Goal: Task Accomplishment & Management: Complete application form

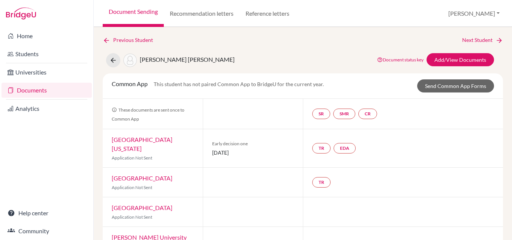
click at [28, 91] on link "Documents" at bounding box center [46, 90] width 90 height 15
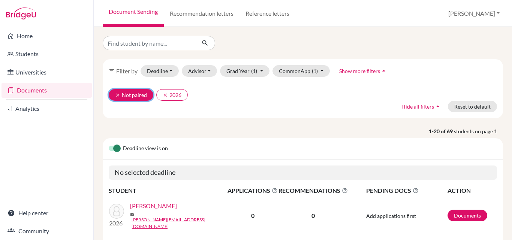
click at [117, 94] on icon "clear" at bounding box center [117, 95] width 5 height 5
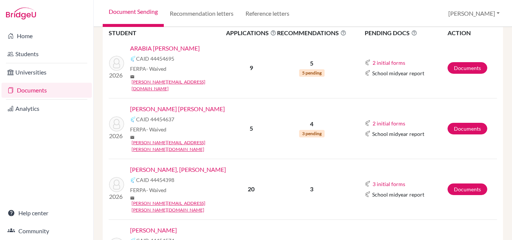
scroll to position [158, 0]
click at [171, 104] on link "[PERSON_NAME] [PERSON_NAME]" at bounding box center [177, 108] width 95 height 9
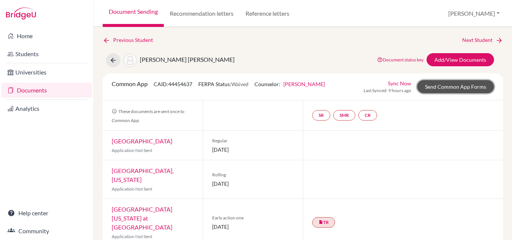
click at [448, 86] on link "Send Common App Forms" at bounding box center [455, 86] width 77 height 13
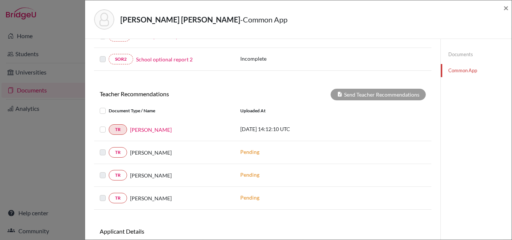
scroll to position [205, 0]
click at [109, 125] on label at bounding box center [109, 125] width 0 height 0
click at [0, 0] on input "checkbox" at bounding box center [0, 0] width 0 height 0
click at [109, 125] on label at bounding box center [109, 125] width 0 height 0
click at [0, 0] on input "checkbox" at bounding box center [0, 0] width 0 height 0
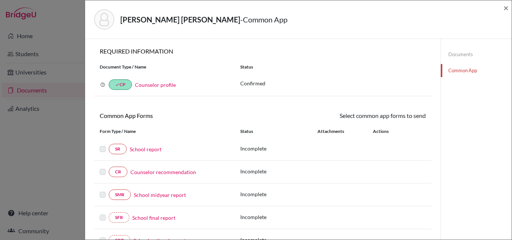
scroll to position [0, 0]
click at [505, 7] on span "×" at bounding box center [505, 7] width 5 height 11
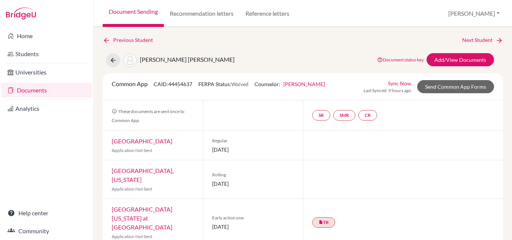
click at [31, 90] on link "Documents" at bounding box center [46, 90] width 90 height 15
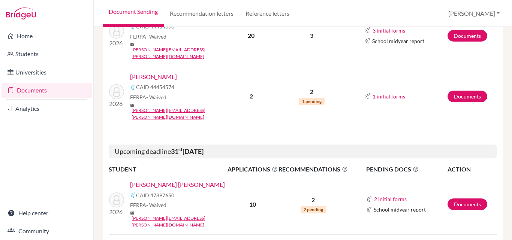
scroll to position [312, 0]
click at [160, 180] on link "[PERSON_NAME] [PERSON_NAME]" at bounding box center [177, 184] width 95 height 9
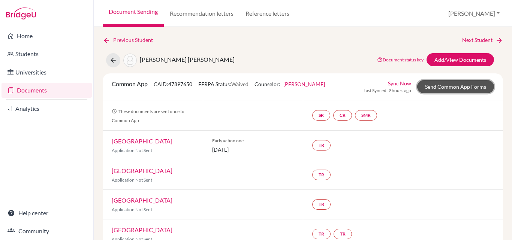
click at [437, 84] on link "Send Common App Forms" at bounding box center [455, 86] width 77 height 13
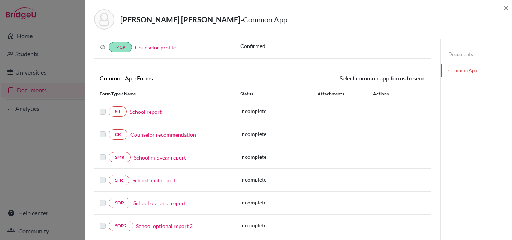
scroll to position [65, 0]
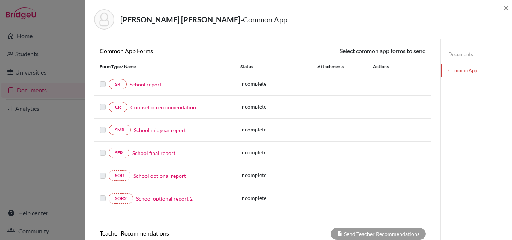
click at [145, 84] on link "School report" at bounding box center [146, 85] width 32 height 8
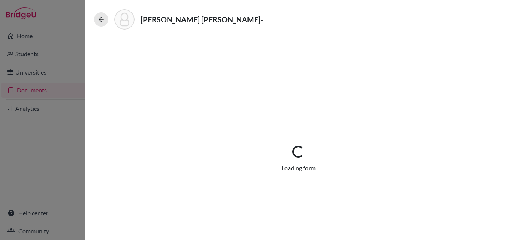
select select "1"
select select "0"
select select "1"
select select "0"
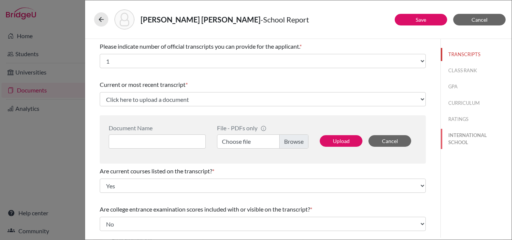
click at [455, 139] on button "INTERNATIONAL SCHOOL" at bounding box center [476, 139] width 71 height 20
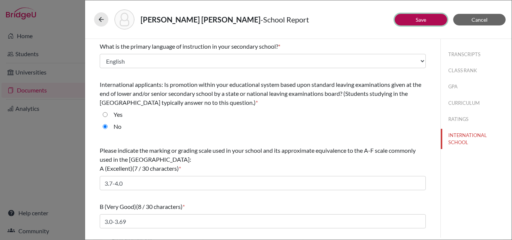
click at [422, 16] on link "Save" at bounding box center [421, 19] width 10 height 6
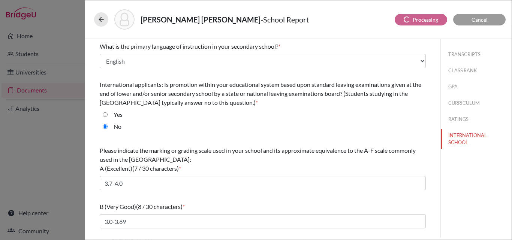
select select "1"
select select "0"
select select "1"
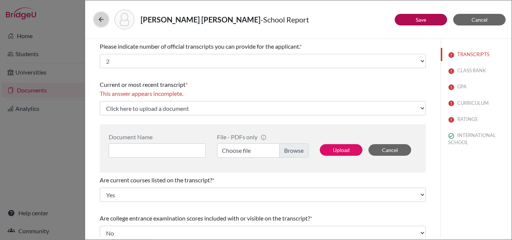
click at [100, 16] on icon at bounding box center [100, 19] width 7 height 7
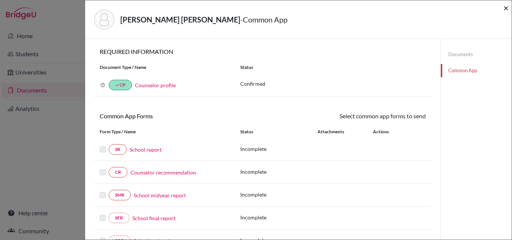
click at [506, 6] on span "×" at bounding box center [505, 7] width 5 height 11
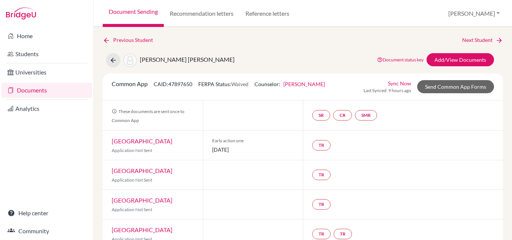
click at [19, 89] on link "Documents" at bounding box center [46, 90] width 90 height 15
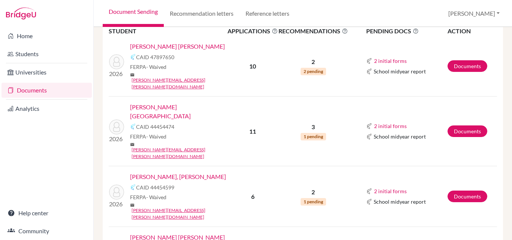
scroll to position [450, 0]
click at [162, 172] on link "[PERSON_NAME], [PERSON_NAME]" at bounding box center [178, 176] width 96 height 9
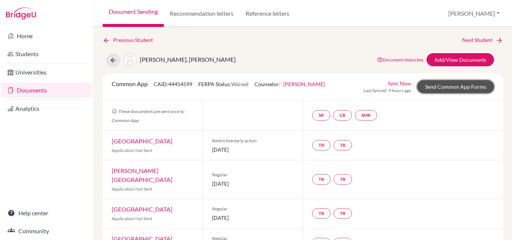
click at [458, 87] on link "Send Common App Forms" at bounding box center [455, 86] width 77 height 13
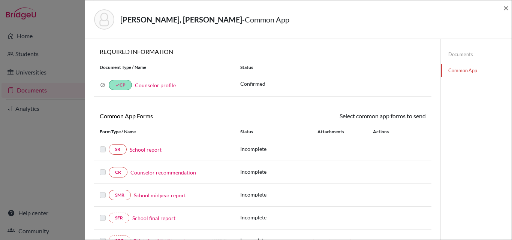
click at [140, 150] on link "School report" at bounding box center [146, 150] width 32 height 8
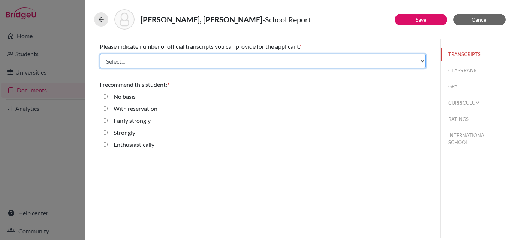
click at [132, 61] on select "Select... 1 2 3 4" at bounding box center [263, 61] width 326 height 14
select select "1"
click at [100, 54] on select "Select... 1 2 3 4" at bounding box center [263, 61] width 326 height 14
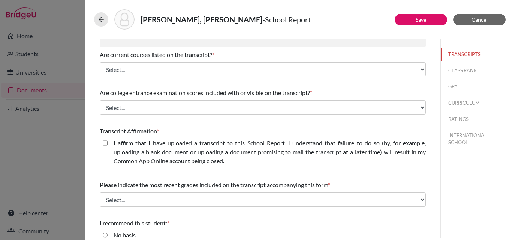
scroll to position [117, 0]
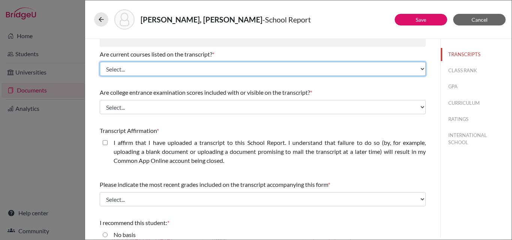
click at [132, 68] on select "Select... Yes No" at bounding box center [263, 69] width 326 height 14
select select "0"
click at [100, 62] on select "Select... Yes No" at bounding box center [263, 69] width 326 height 14
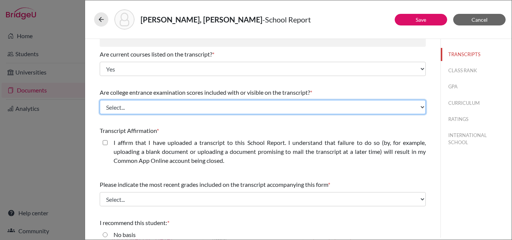
click at [115, 109] on select "Select... Yes No" at bounding box center [263, 107] width 326 height 14
select select "1"
click at [100, 100] on select "Select... Yes No" at bounding box center [263, 107] width 326 height 14
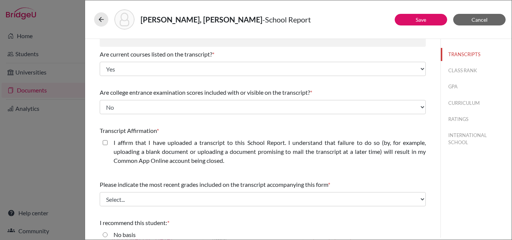
click at [105, 142] on closed\ "I affirm that I have uploaded a transcript to this School Report. I understand …" at bounding box center [105, 142] width 5 height 9
checkbox closed\ "true"
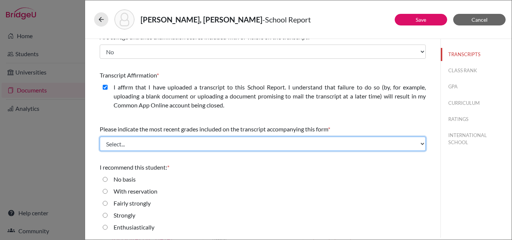
click at [134, 144] on select "Select... Final junior year grades 1st Quarter senior year grades 2nd Quarter/1…" at bounding box center [263, 144] width 326 height 14
select select "0"
click at [100, 137] on select "Select... Final junior year grades 1st Quarter senior year grades 2nd Quarter/1…" at bounding box center [263, 144] width 326 height 14
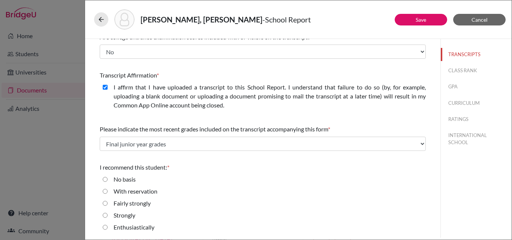
click at [106, 226] on input "Enthusiastically" at bounding box center [105, 227] width 5 height 9
radio input "true"
click at [453, 69] on button "CLASS RANK" at bounding box center [476, 70] width 71 height 13
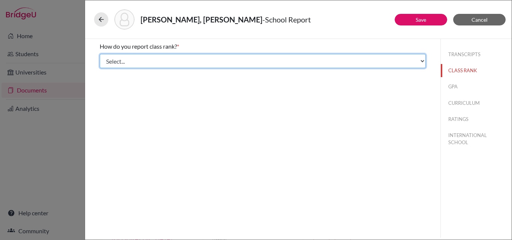
click at [214, 65] on select "Select... Exact Decile Quintile Quartile None" at bounding box center [263, 61] width 326 height 14
select select "1"
click at [100, 54] on select "Select... Exact Decile Quintile Quartile None" at bounding box center [263, 61] width 326 height 14
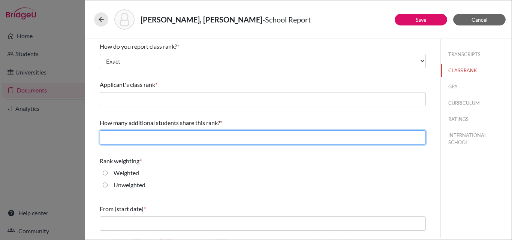
click at [169, 134] on input "text" at bounding box center [263, 137] width 326 height 14
type input "0"
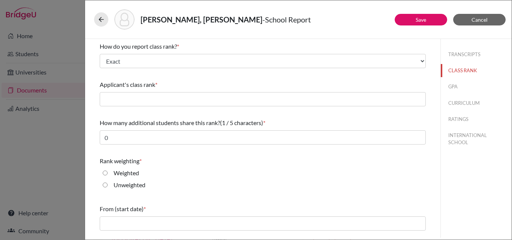
click at [105, 186] on input "Unweighted" at bounding box center [105, 185] width 5 height 9
radio input "true"
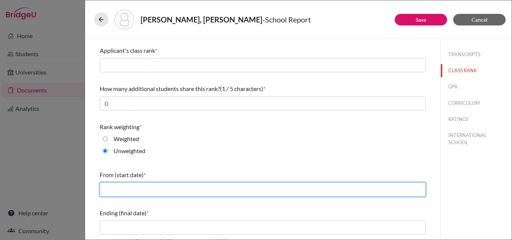
click at [131, 190] on input "text" at bounding box center [263, 190] width 326 height 14
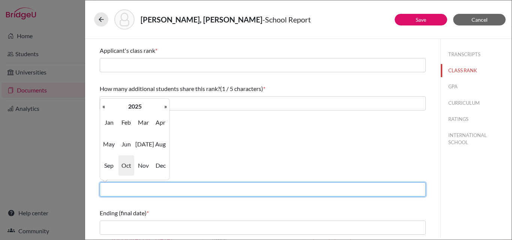
type input "08/2022"
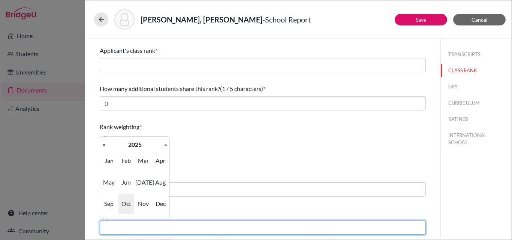
click at [146, 227] on input "text" at bounding box center [263, 228] width 326 height 14
type input "06/2025"
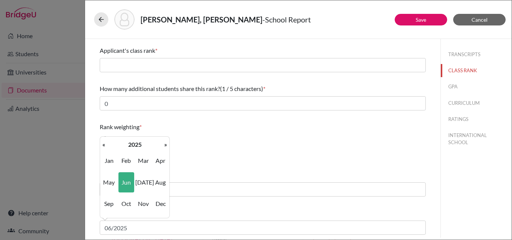
click at [214, 158] on div "Unweighted" at bounding box center [263, 153] width 326 height 12
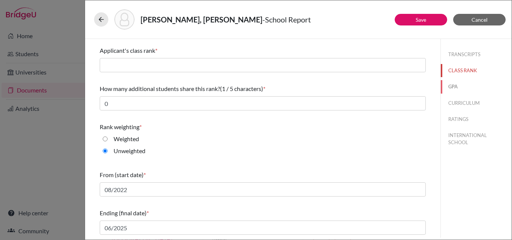
click at [448, 85] on button "GPA" at bounding box center [476, 86] width 71 height 13
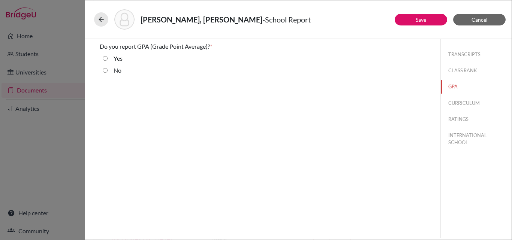
click at [105, 70] on input "No" at bounding box center [105, 70] width 5 height 9
radio input "true"
click at [105, 57] on input "Yes" at bounding box center [105, 58] width 5 height 9
radio input "true"
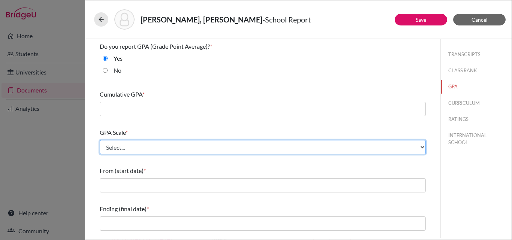
click at [197, 150] on select "Select... 4 5 6 7 8 9 10 11 12 13 14 15 16 17 18 19 20 100" at bounding box center [263, 147] width 326 height 14
select select "4"
click at [100, 140] on select "Select... 4 5 6 7 8 9 10 11 12 13 14 15 16 17 18 19 20 100" at bounding box center [263, 147] width 326 height 14
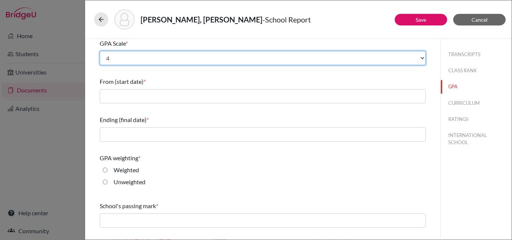
scroll to position [120, 0]
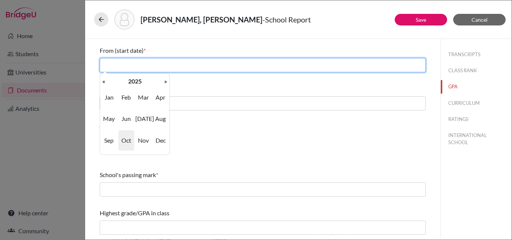
click at [150, 61] on input "text" at bounding box center [263, 65] width 326 height 14
type input "08/2022"
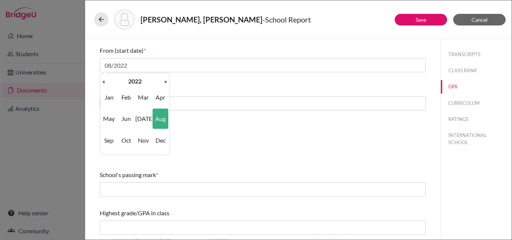
click at [195, 87] on div "Ending (final date) *" at bounding box center [263, 88] width 326 height 9
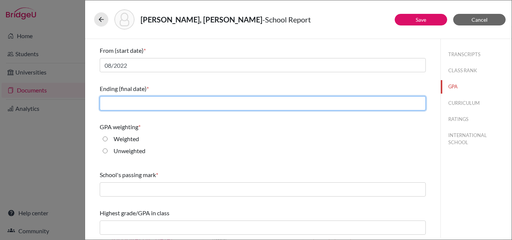
click at [141, 104] on input "text" at bounding box center [263, 103] width 326 height 14
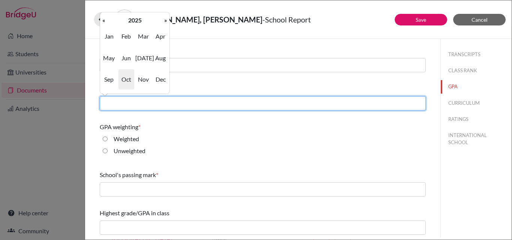
type input "06/2025"
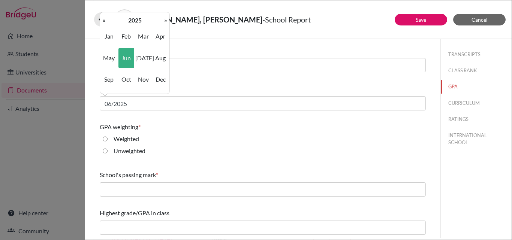
click at [105, 151] on input "Unweighted" at bounding box center [105, 151] width 5 height 9
radio input "true"
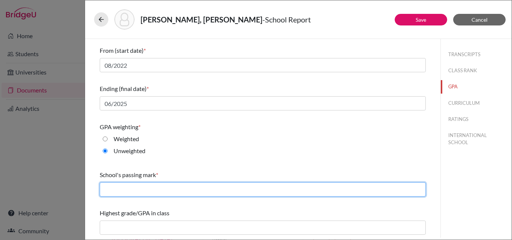
click at [108, 188] on input "text" at bounding box center [263, 190] width 326 height 14
type input "2.00"
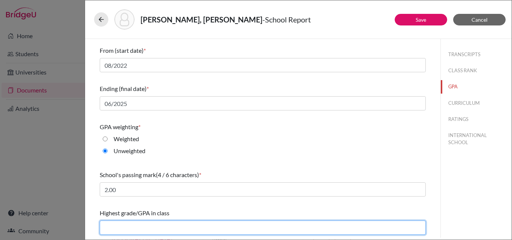
click at [134, 230] on input "text" at bounding box center [263, 228] width 326 height 14
type input "3.84"
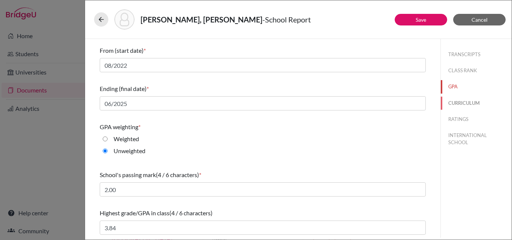
click at [457, 101] on button "CURRICULUM" at bounding box center [476, 103] width 71 height 13
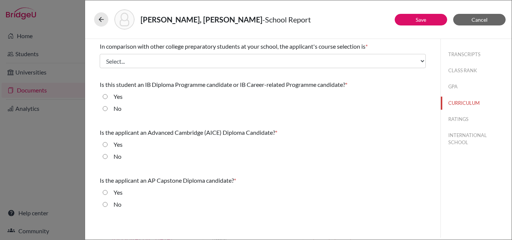
click at [107, 108] on input "No" at bounding box center [105, 108] width 5 height 9
radio input "true"
click at [104, 157] on input "No" at bounding box center [105, 156] width 5 height 9
radio input "true"
click at [104, 206] on input "No" at bounding box center [105, 204] width 5 height 9
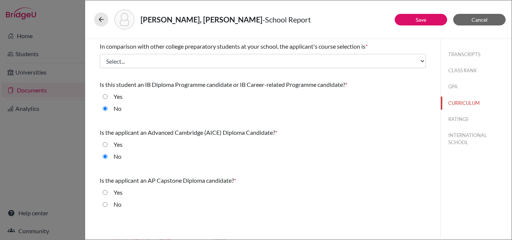
radio input "true"
click at [458, 138] on button "INTERNATIONAL SCHOOL" at bounding box center [476, 139] width 71 height 20
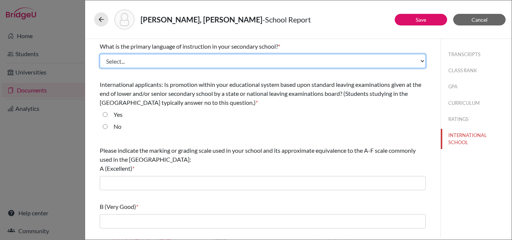
click at [216, 60] on select "Select... Albanian Arabic Armenian Assamese Azerbaijani Belarusian Bengali Bulg…" at bounding box center [263, 61] width 326 height 14
select select "14"
click at [100, 54] on select "Select... Albanian Arabic Armenian Assamese Azerbaijani Belarusian Bengali Bulg…" at bounding box center [263, 61] width 326 height 14
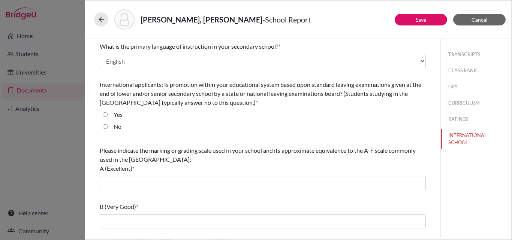
click at [107, 127] on input "No" at bounding box center [105, 126] width 5 height 9
radio input "true"
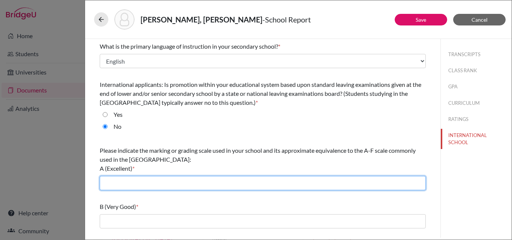
click at [106, 184] on input "text" at bounding box center [263, 183] width 326 height 14
type input "3.7-4.0"
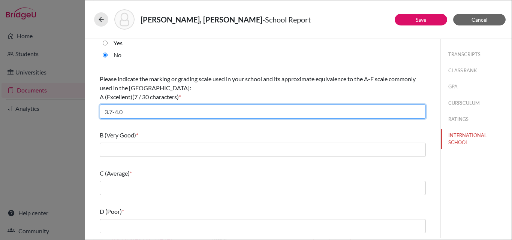
scroll to position [103, 0]
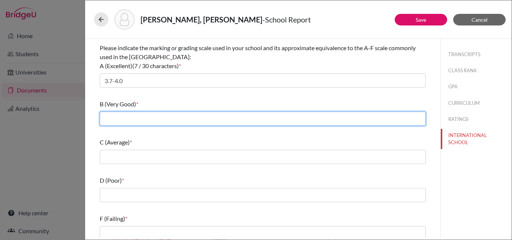
click at [125, 115] on input "text" at bounding box center [263, 119] width 326 height 14
type input "3.0-3.69"
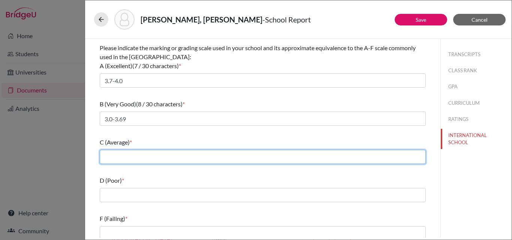
click at [127, 161] on input "text" at bounding box center [263, 157] width 326 height 14
type input "2.4-2.99"
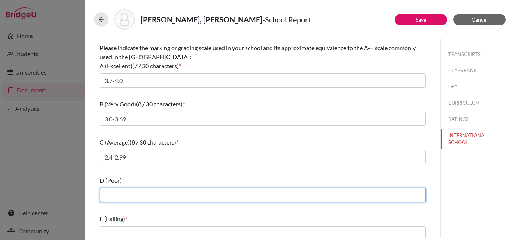
click at [125, 193] on input "text" at bounding box center [263, 195] width 326 height 14
type input "2,0-2.39"
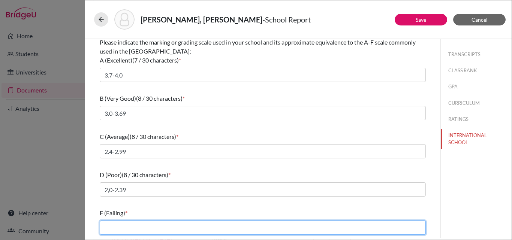
click at [120, 228] on input "text" at bounding box center [263, 228] width 326 height 14
type input "less than 2.0"
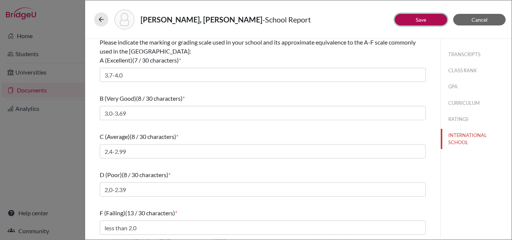
click at [425, 20] on link "Save" at bounding box center [421, 19] width 10 height 6
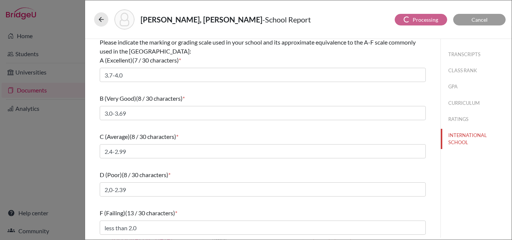
select select "1"
select select "0"
select select "1"
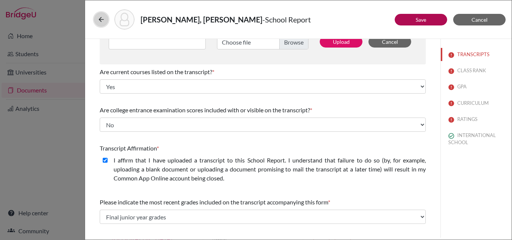
click at [95, 16] on button at bounding box center [101, 19] width 14 height 14
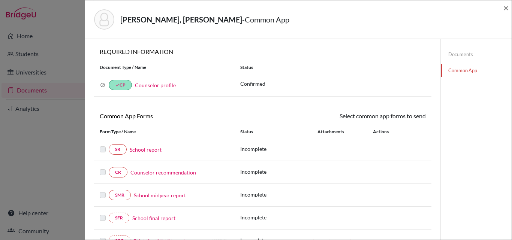
click at [22, 91] on div "[PERSON_NAME], [PERSON_NAME] - Common App × × REQUIRED INFORMATION Document Typ…" at bounding box center [256, 120] width 512 height 240
click at [507, 7] on span "×" at bounding box center [505, 7] width 5 height 11
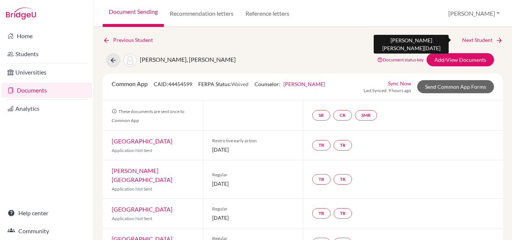
click at [469, 38] on link "Next Student" at bounding box center [482, 40] width 41 height 8
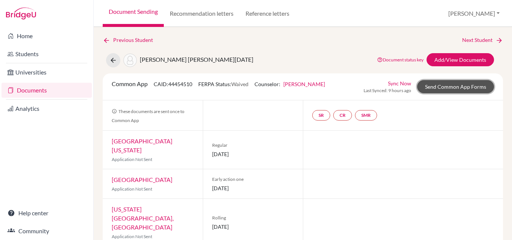
click at [452, 84] on link "Send Common App Forms" at bounding box center [455, 86] width 77 height 13
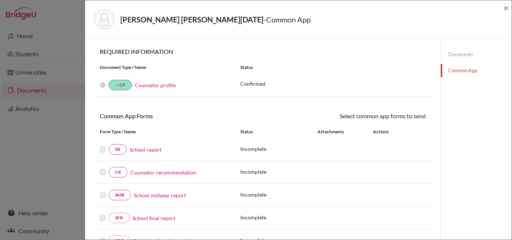
click at [145, 147] on link "School report" at bounding box center [146, 150] width 32 height 8
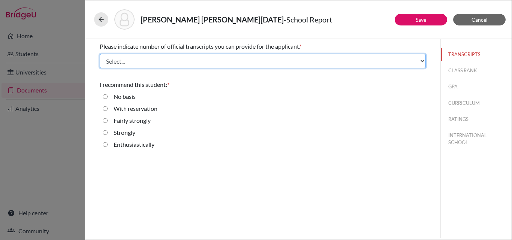
click at [150, 60] on select "Select... 1 2 3 4" at bounding box center [263, 61] width 326 height 14
select select "1"
click at [100, 54] on select "Select... 1 2 3 4" at bounding box center [263, 61] width 326 height 14
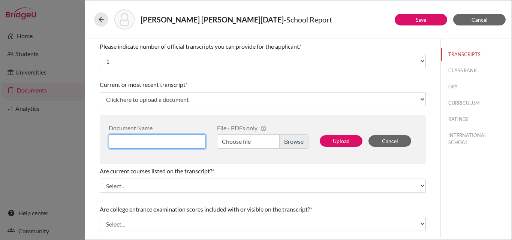
click at [147, 141] on input at bounding box center [157, 142] width 97 height 14
click at [146, 124] on div "Document Name" at bounding box center [157, 127] width 97 height 7
click at [139, 144] on input at bounding box center [157, 142] width 97 height 14
type input "[DATE][PERSON_NAME] 3 year"
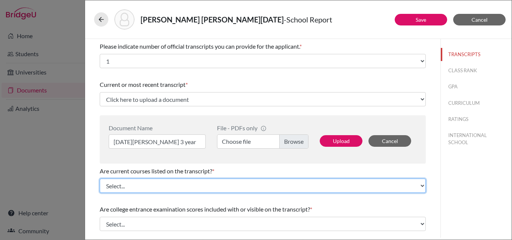
click at [136, 187] on select "Select... Yes No" at bounding box center [263, 186] width 326 height 14
select select "0"
click at [100, 179] on select "Select... Yes No" at bounding box center [263, 186] width 326 height 14
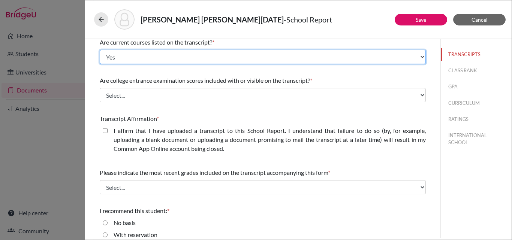
scroll to position [131, 0]
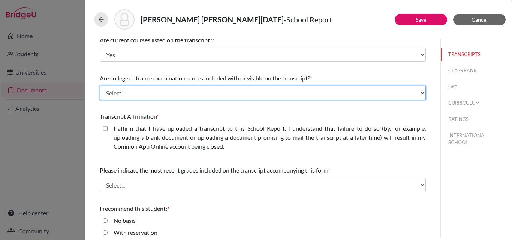
click at [130, 91] on select "Select... Yes No" at bounding box center [263, 93] width 326 height 14
select select "1"
click at [100, 86] on select "Select... Yes No" at bounding box center [263, 93] width 326 height 14
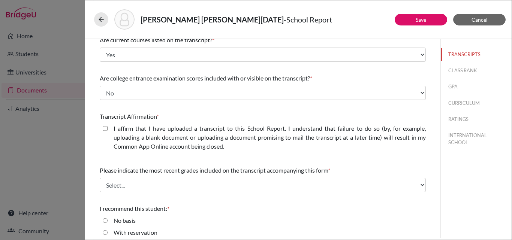
click at [106, 127] on closed\ "I affirm that I have uploaded a transcript to this School Report. I understand …" at bounding box center [105, 128] width 5 height 9
checkbox closed\ "true"
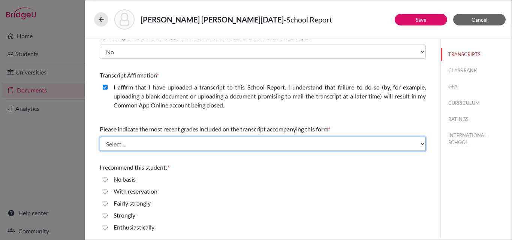
click at [162, 147] on select "Select... Final junior year grades 1st Quarter senior year grades 2nd Quarter/1…" at bounding box center [263, 144] width 326 height 14
select select "0"
click at [100, 137] on select "Select... Final junior year grades 1st Quarter senior year grades 2nd Quarter/1…" at bounding box center [263, 144] width 326 height 14
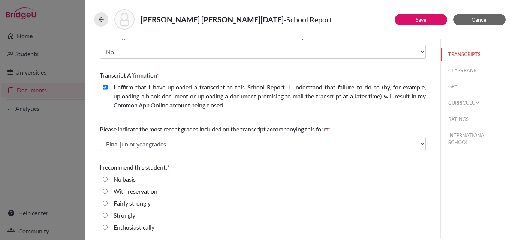
click at [107, 226] on input "Enthusiastically" at bounding box center [105, 227] width 5 height 9
radio input "true"
click at [457, 68] on button "CLASS RANK" at bounding box center [476, 70] width 71 height 13
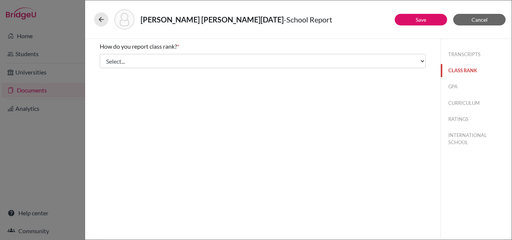
scroll to position [0, 0]
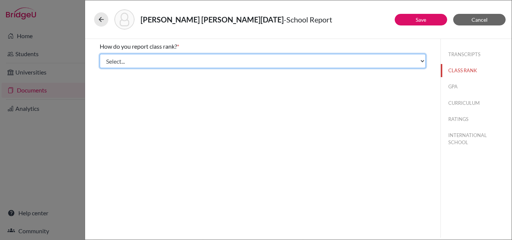
click at [234, 61] on select "Select... Exact Decile Quintile Quartile None" at bounding box center [263, 61] width 326 height 14
select select "1"
click at [100, 54] on select "Select... Exact Decile Quintile Quartile None" at bounding box center [263, 61] width 326 height 14
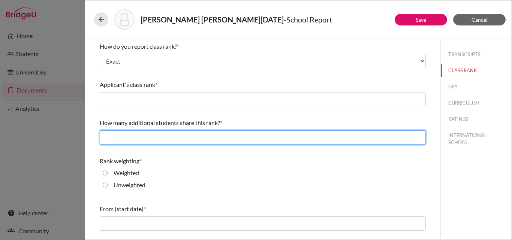
click at [138, 137] on input "text" at bounding box center [263, 137] width 326 height 14
type input "0"
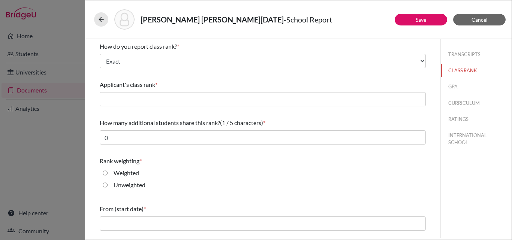
click at [131, 188] on label "Unweighted" at bounding box center [130, 185] width 32 height 9
click at [108, 188] on input "Unweighted" at bounding box center [105, 185] width 5 height 9
radio input "true"
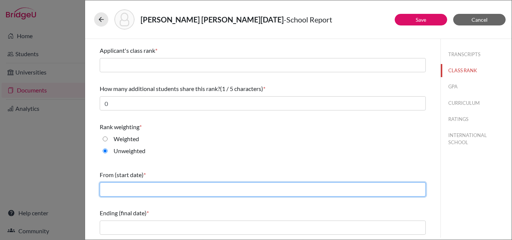
click at [131, 189] on input "text" at bounding box center [263, 190] width 326 height 14
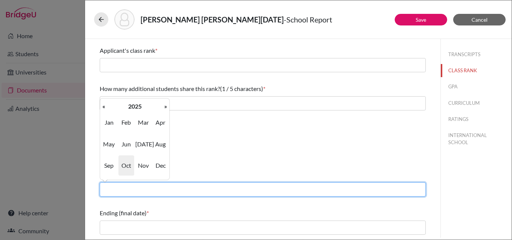
type input "08/2022"
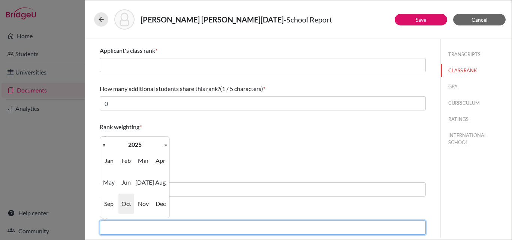
click at [147, 226] on input "text" at bounding box center [263, 228] width 326 height 14
type input "06/2025"
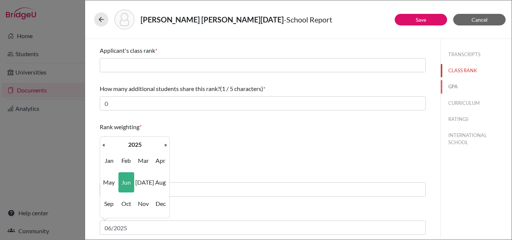
click at [450, 88] on button "GPA" at bounding box center [476, 86] width 71 height 13
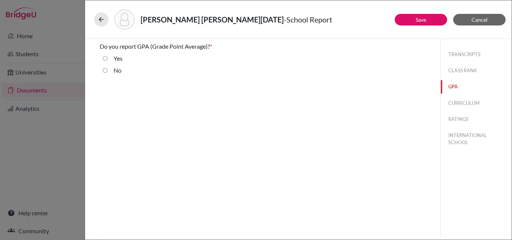
scroll to position [0, 0]
click at [106, 58] on input "Yes" at bounding box center [105, 58] width 5 height 9
radio input "true"
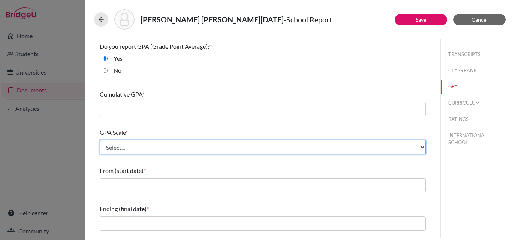
click at [116, 143] on select "Select... 4 5 6 7 8 9 10 11 12 13 14 15 16 17 18 19 20 100" at bounding box center [263, 147] width 326 height 14
select select "4"
click at [100, 140] on select "Select... 4 5 6 7 8 9 10 11 12 13 14 15 16 17 18 19 20 100" at bounding box center [263, 147] width 326 height 14
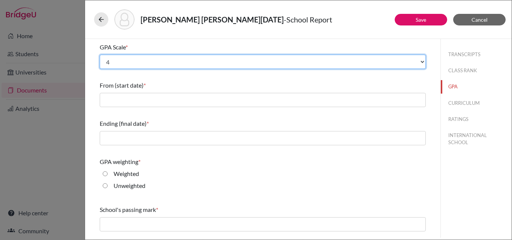
scroll to position [120, 0]
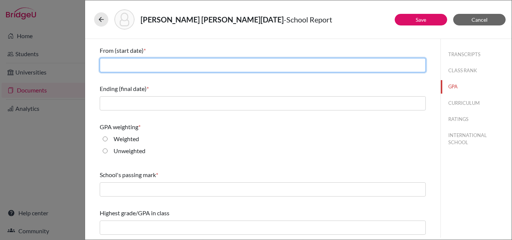
click at [142, 66] on input "text" at bounding box center [263, 65] width 326 height 14
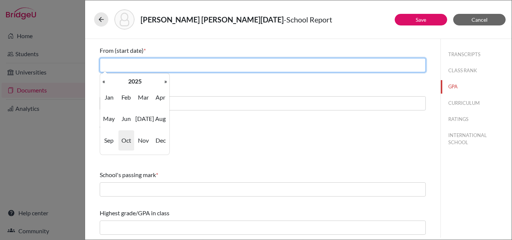
type input "08/2022"
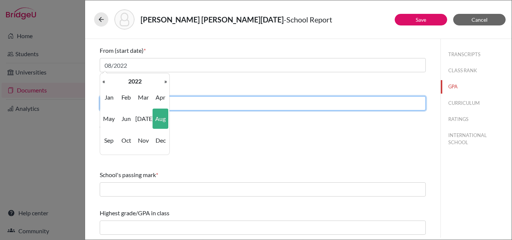
click at [183, 101] on input "text" at bounding box center [263, 103] width 326 height 14
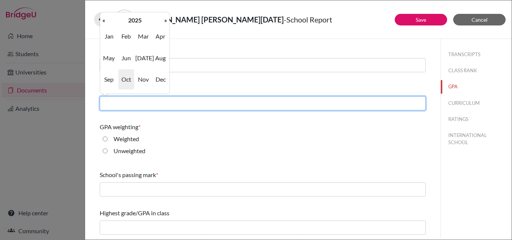
type input "06/2025"
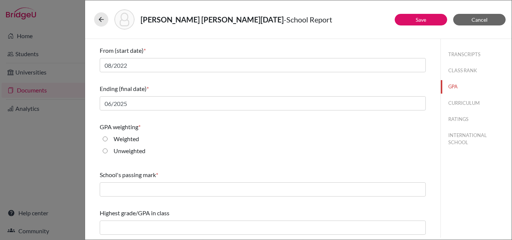
click at [105, 150] on input "Unweighted" at bounding box center [105, 151] width 5 height 9
radio input "true"
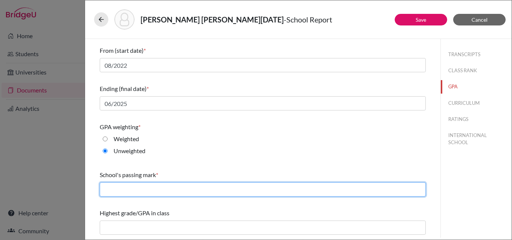
click at [121, 185] on input "text" at bounding box center [263, 190] width 326 height 14
type input "2.00"
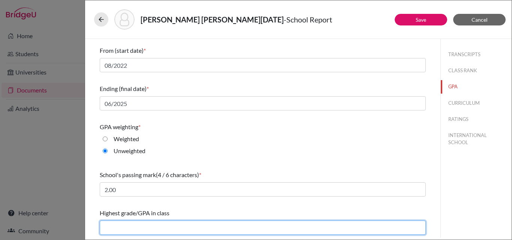
click at [118, 228] on input "text" at bounding box center [263, 228] width 326 height 14
type input "3.84"
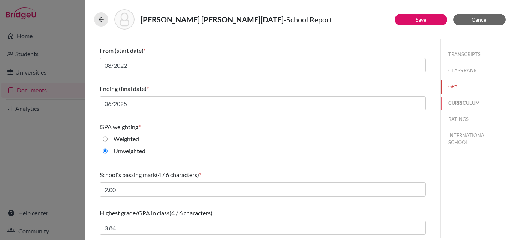
click at [458, 102] on button "CURRICULUM" at bounding box center [476, 103] width 71 height 13
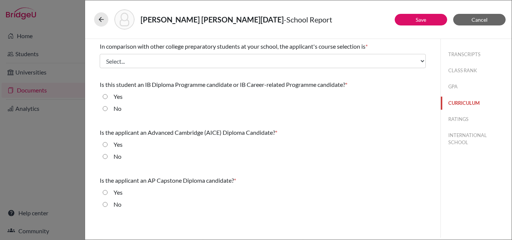
scroll to position [0, 0]
click at [107, 108] on input "No" at bounding box center [105, 108] width 5 height 9
radio input "true"
click at [106, 156] on input "No" at bounding box center [105, 156] width 5 height 9
radio input "true"
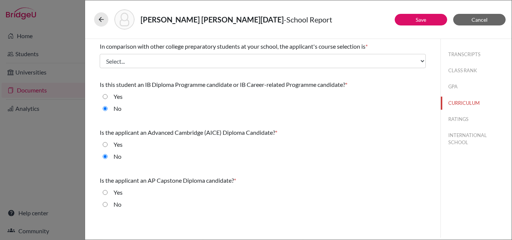
click at [105, 202] on input "No" at bounding box center [105, 204] width 5 height 9
radio input "true"
click at [456, 144] on button "INTERNATIONAL SCHOOL" at bounding box center [476, 139] width 71 height 20
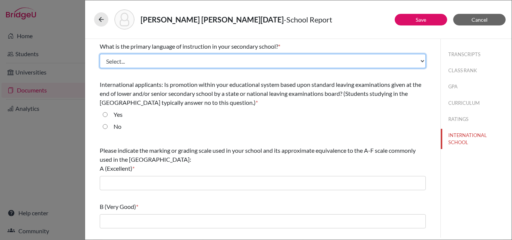
click at [198, 62] on select "Select... Albanian Arabic Armenian Assamese Azerbaijani Belarusian Bengali Bulg…" at bounding box center [263, 61] width 326 height 14
select select "14"
click at [100, 54] on select "Select... Albanian Arabic Armenian Assamese Azerbaijani Belarusian Bengali Bulg…" at bounding box center [263, 61] width 326 height 14
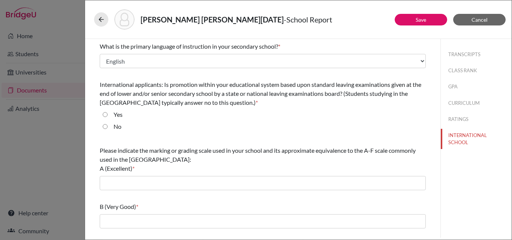
click at [105, 124] on input "No" at bounding box center [105, 126] width 5 height 9
radio input "true"
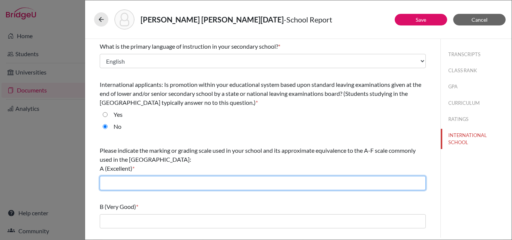
click at [108, 184] on input "text" at bounding box center [263, 183] width 326 height 14
type input "3.7-4.0"
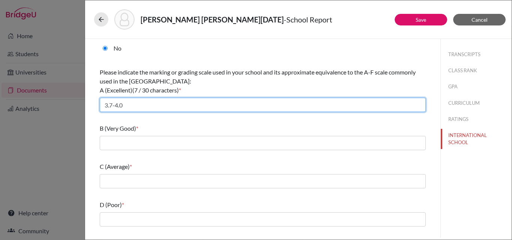
scroll to position [108, 0]
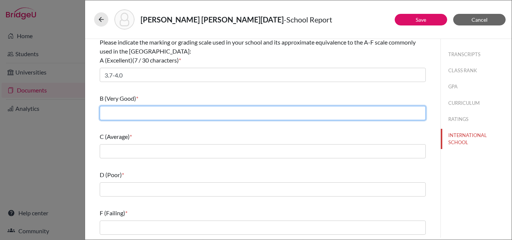
click at [130, 111] on input "text" at bounding box center [263, 113] width 326 height 14
type input "3.0-3.69"
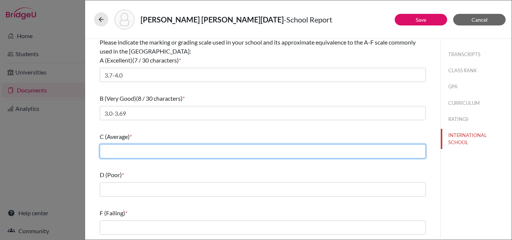
click at [140, 150] on input "text" at bounding box center [263, 151] width 326 height 14
type input "2.4-2.99"
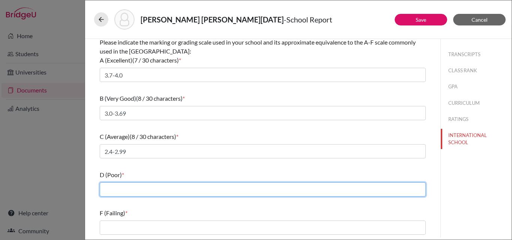
click at [126, 192] on input "text" at bounding box center [263, 190] width 326 height 14
type input "2,0-2.39"
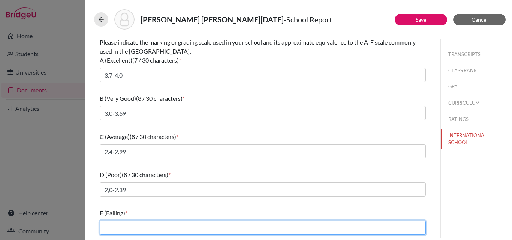
click at [126, 227] on input "text" at bounding box center [263, 228] width 326 height 14
type input "less than 2.0"
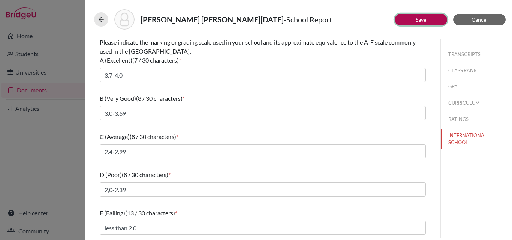
click at [421, 21] on link "Save" at bounding box center [421, 19] width 10 height 6
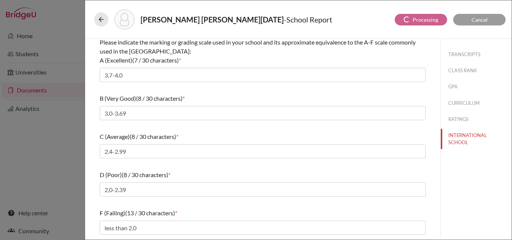
select select "1"
select select "0"
select select "1"
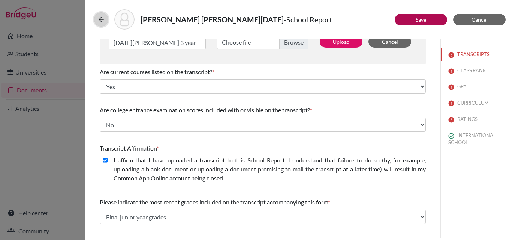
click at [103, 20] on icon at bounding box center [100, 19] width 7 height 7
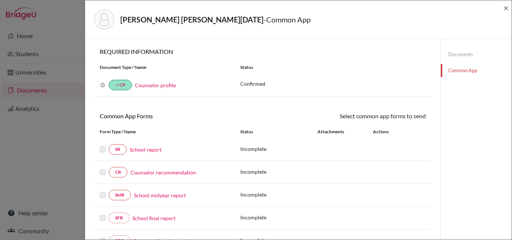
click at [32, 88] on div "[PERSON_NAME] [PERSON_NAME][DATE] - Common App × × REQUIRED INFORMATION Documen…" at bounding box center [256, 120] width 512 height 240
click at [508, 7] on span "×" at bounding box center [505, 7] width 5 height 11
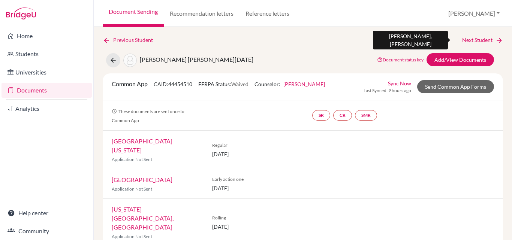
click at [476, 39] on link "Next Student" at bounding box center [482, 40] width 41 height 8
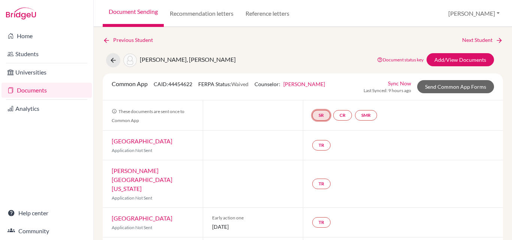
click at [321, 118] on link "SR" at bounding box center [321, 115] width 18 height 10
click at [428, 120] on div "SR School report School report Incomplete CR SMR" at bounding box center [403, 115] width 200 height 30
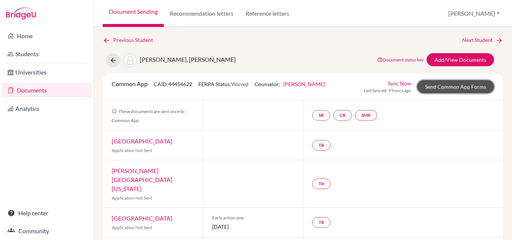
click at [440, 86] on link "Send Common App Forms" at bounding box center [455, 86] width 77 height 13
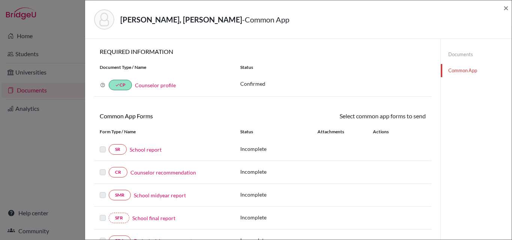
click at [138, 149] on link "School report" at bounding box center [146, 150] width 32 height 8
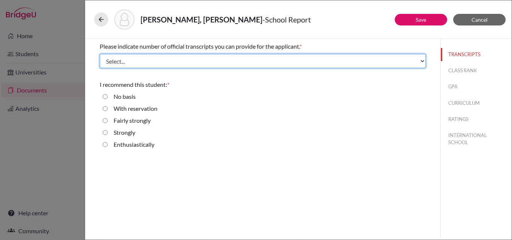
click at [154, 60] on select "Select... 1 2 3 4" at bounding box center [263, 61] width 326 height 14
select select "1"
click at [100, 54] on select "Select... 1 2 3 4" at bounding box center [263, 61] width 326 height 14
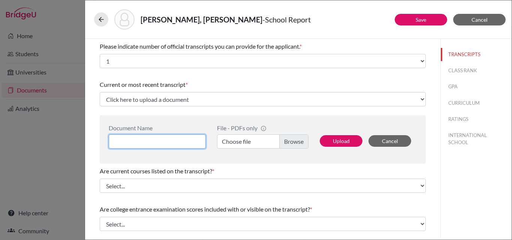
click at [126, 142] on input at bounding box center [157, 142] width 97 height 14
type input "[PERSON_NAME] 3 year"
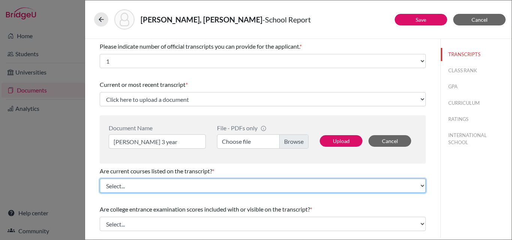
click at [125, 187] on select "Select... Yes No" at bounding box center [263, 186] width 326 height 14
select select "0"
click at [100, 179] on select "Select... Yes No" at bounding box center [263, 186] width 326 height 14
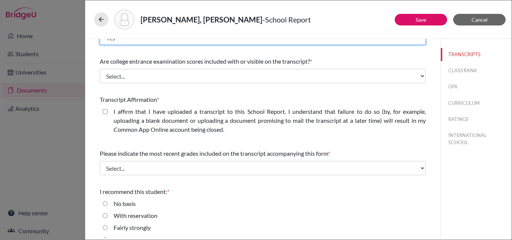
scroll to position [148, 0]
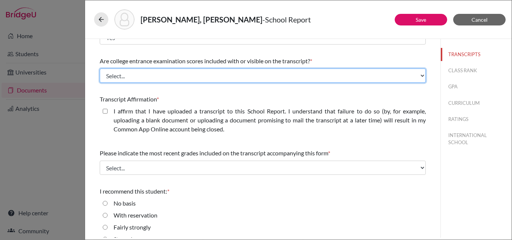
click at [129, 71] on select "Select... Yes No" at bounding box center [263, 76] width 326 height 14
select select "1"
click at [100, 69] on select "Select... Yes No" at bounding box center [263, 76] width 326 height 14
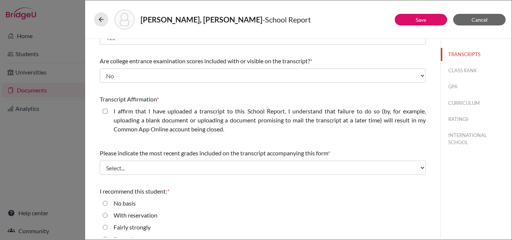
click at [105, 111] on closed\ "I affirm that I have uploaded a transcript to this School Report. I understand …" at bounding box center [105, 111] width 5 height 9
checkbox closed\ "true"
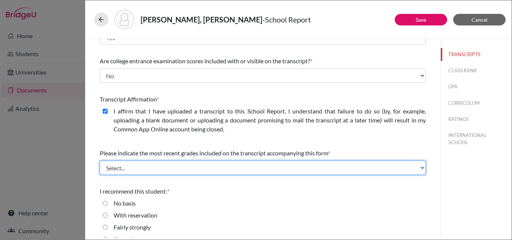
click at [127, 166] on select "Select... Final junior year grades 1st Quarter senior year grades 2nd Quarter/1…" at bounding box center [263, 168] width 326 height 14
select select "0"
click at [100, 161] on select "Select... Final junior year grades 1st Quarter senior year grades 2nd Quarter/1…" at bounding box center [263, 168] width 326 height 14
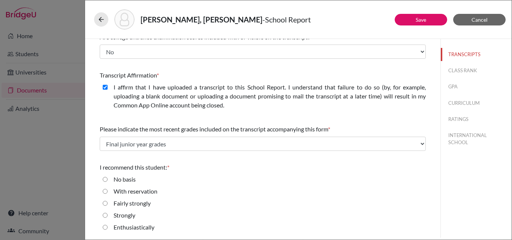
click at [106, 226] on input "Enthusiastically" at bounding box center [105, 227] width 5 height 9
radio input "true"
click at [452, 70] on button "CLASS RANK" at bounding box center [476, 70] width 71 height 13
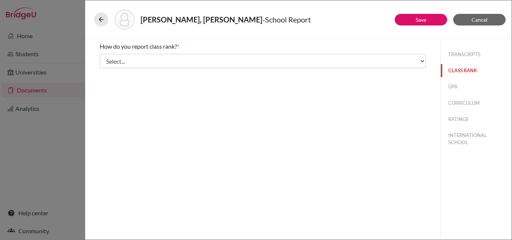
scroll to position [0, 0]
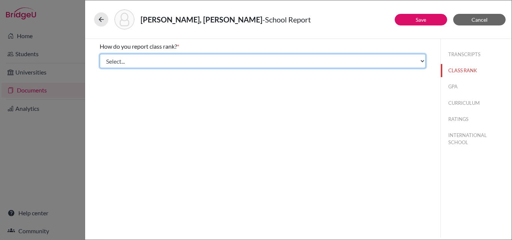
click at [214, 64] on select "Select... Exact Decile Quintile Quartile None" at bounding box center [263, 61] width 326 height 14
select select "1"
click at [100, 54] on select "Select... Exact Decile Quintile Quartile None" at bounding box center [263, 61] width 326 height 14
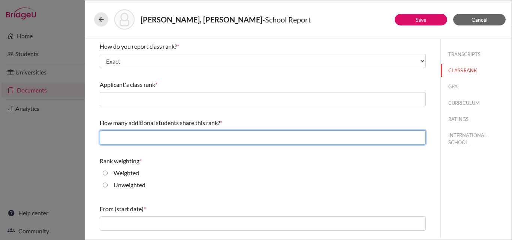
click at [121, 138] on input "text" at bounding box center [263, 137] width 326 height 14
type input "0"
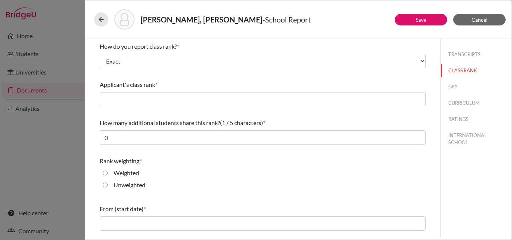
click at [112, 187] on div "Unweighted" at bounding box center [127, 187] width 38 height 12
click at [105, 183] on input "Unweighted" at bounding box center [105, 185] width 5 height 9
radio input "true"
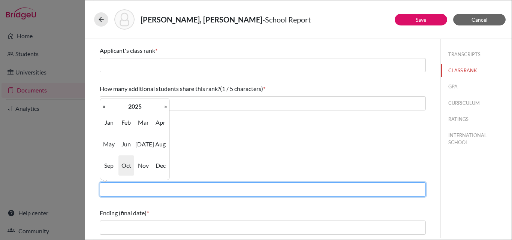
click at [150, 185] on input "text" at bounding box center [263, 190] width 326 height 14
type input "08/2022"
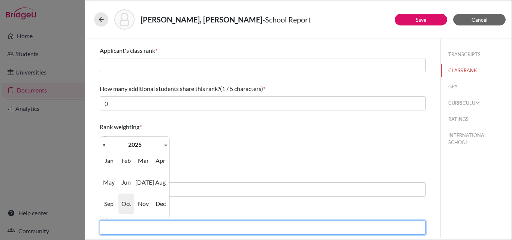
click at [145, 229] on input "text" at bounding box center [263, 228] width 326 height 14
type input "06/2025"
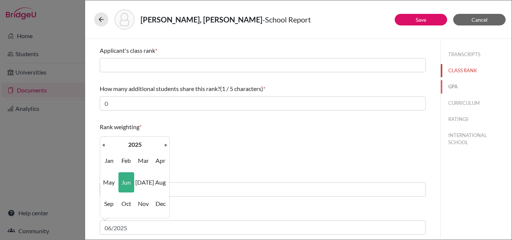
click at [453, 84] on button "GPA" at bounding box center [476, 86] width 71 height 13
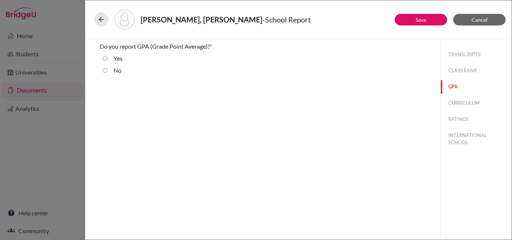
scroll to position [0, 0]
click at [106, 57] on input "Yes" at bounding box center [105, 58] width 5 height 9
radio input "true"
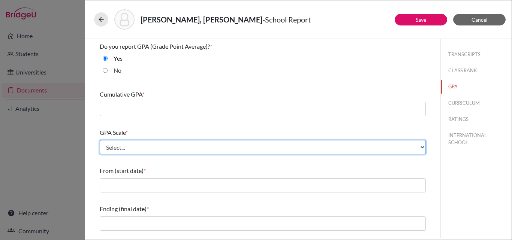
click at [114, 146] on select "Select... 4 5 6 7 8 9 10 11 12 13 14 15 16 17 18 19 20 100" at bounding box center [263, 147] width 326 height 14
select select "4"
click at [100, 140] on select "Select... 4 5 6 7 8 9 10 11 12 13 14 15 16 17 18 19 20 100" at bounding box center [263, 147] width 326 height 14
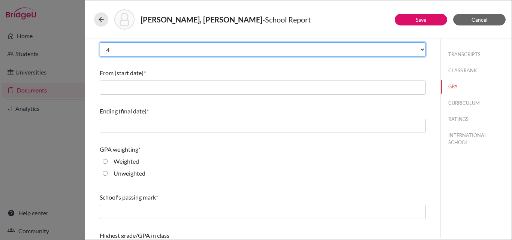
scroll to position [99, 0]
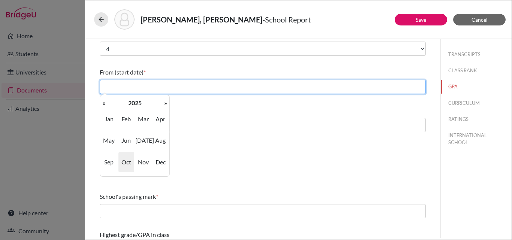
click at [116, 91] on input "text" at bounding box center [263, 87] width 326 height 14
type input "08/2022"
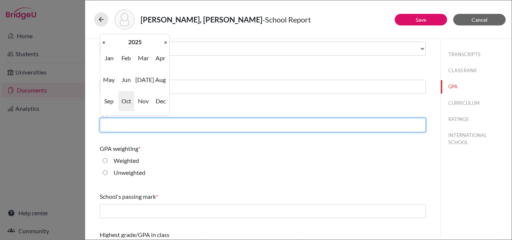
click at [189, 125] on input "text" at bounding box center [263, 125] width 326 height 14
type input "06/2025"
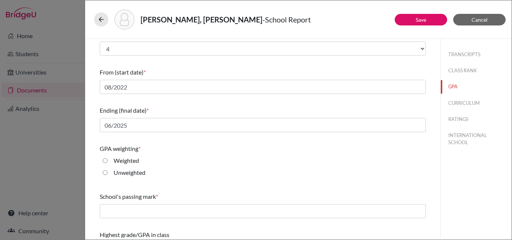
click at [104, 173] on input "Unweighted" at bounding box center [105, 172] width 5 height 9
radio input "true"
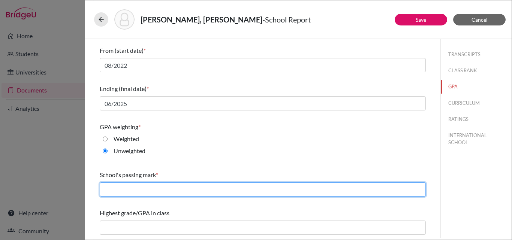
click at [128, 192] on input "text" at bounding box center [263, 190] width 326 height 14
type input "2.00"
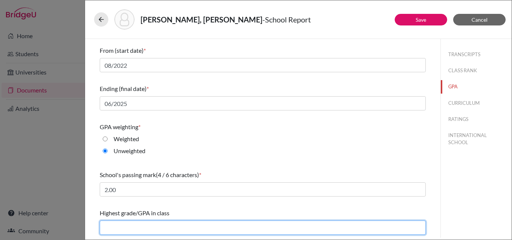
click at [136, 228] on input "text" at bounding box center [263, 228] width 326 height 14
type input "3.84"
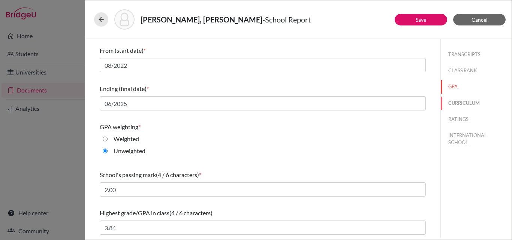
click at [461, 104] on button "CURRICULUM" at bounding box center [476, 103] width 71 height 13
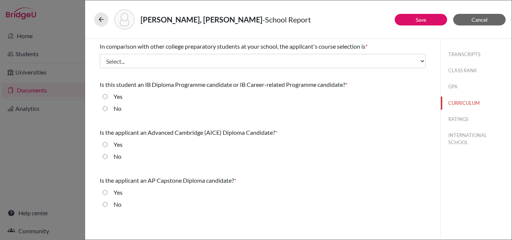
click at [108, 107] on div "No" at bounding box center [115, 110] width 14 height 12
click at [105, 109] on input "No" at bounding box center [105, 108] width 5 height 9
radio input "true"
click at [104, 154] on input "No" at bounding box center [105, 156] width 5 height 9
radio input "true"
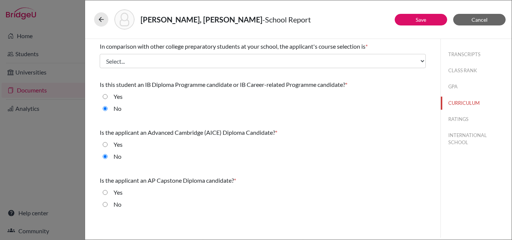
click at [104, 204] on input "No" at bounding box center [105, 204] width 5 height 9
radio input "true"
click at [464, 117] on button "RATINGS" at bounding box center [476, 119] width 71 height 13
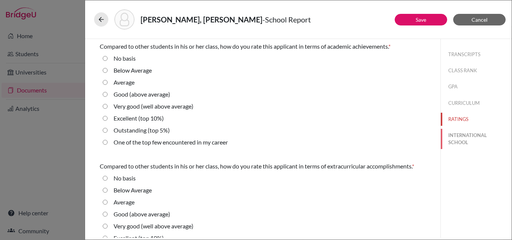
click at [454, 144] on button "INTERNATIONAL SCHOOL" at bounding box center [476, 139] width 71 height 20
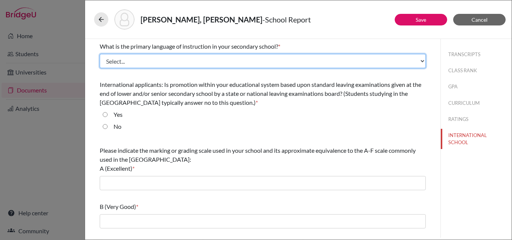
click at [168, 62] on select "Select... Albanian Arabic Armenian Assamese Azerbaijani Belarusian Bengali Bulg…" at bounding box center [263, 61] width 326 height 14
select select "14"
click at [100, 54] on select "Select... Albanian Arabic Armenian Assamese Azerbaijani Belarusian Bengali Bulg…" at bounding box center [263, 61] width 326 height 14
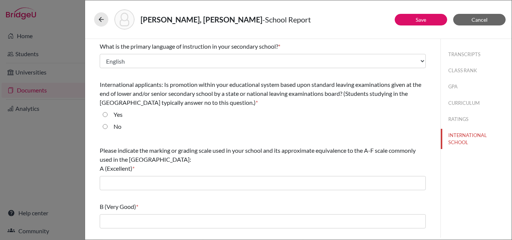
click at [106, 126] on input "No" at bounding box center [105, 126] width 5 height 9
radio input "true"
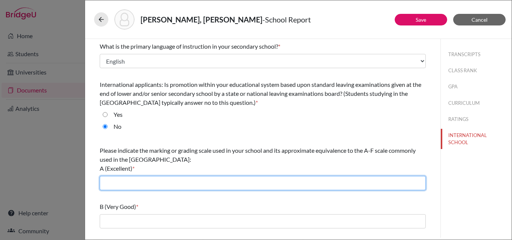
click at [106, 183] on input "text" at bounding box center [263, 183] width 326 height 14
type input "3.7-4.0"
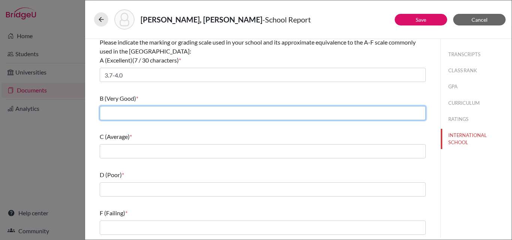
click at [131, 111] on input "text" at bounding box center [263, 113] width 326 height 14
type input "3.0-3.69"
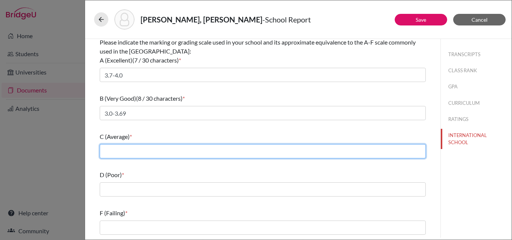
click at [115, 154] on input "text" at bounding box center [263, 151] width 326 height 14
type input "2.4-2.99"
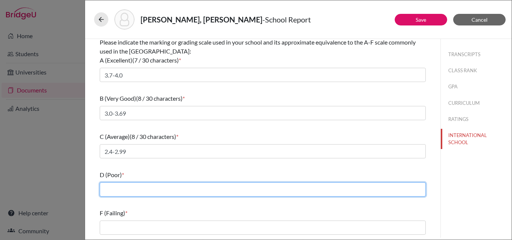
click at [117, 187] on input "text" at bounding box center [263, 190] width 326 height 14
type input "2,0-2.39"
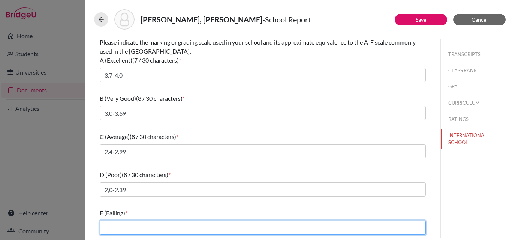
click at [106, 226] on input "text" at bounding box center [263, 228] width 326 height 14
type input "less than 2.0"
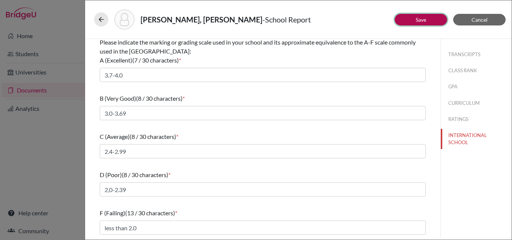
click at [419, 20] on link "Save" at bounding box center [421, 19] width 10 height 6
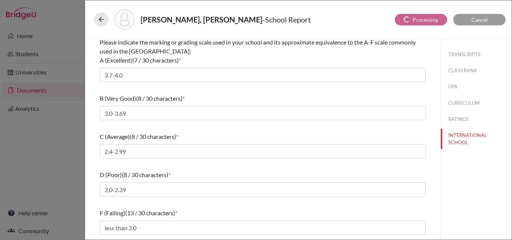
select select "1"
select select "0"
select select "1"
